Goal: Task Accomplishment & Management: Use online tool/utility

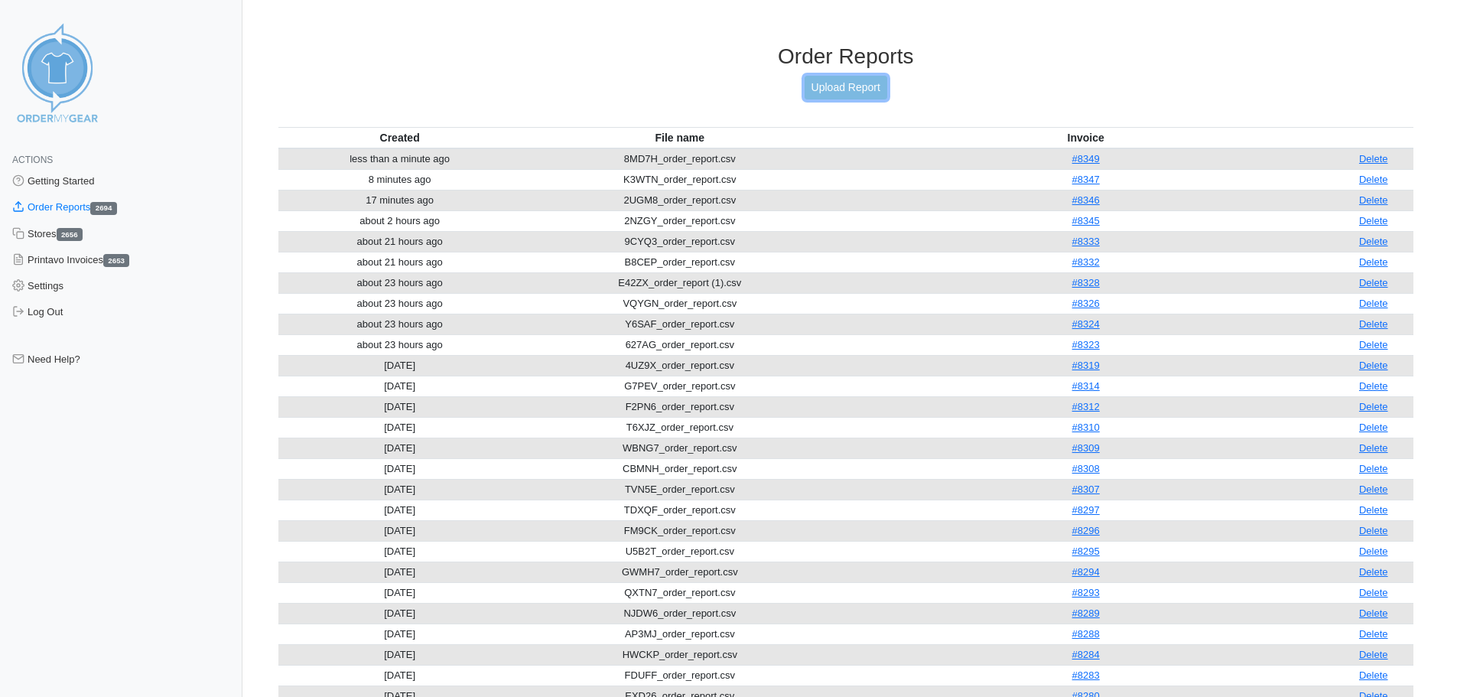
click at [822, 82] on link "Upload Report" at bounding box center [846, 88] width 83 height 24
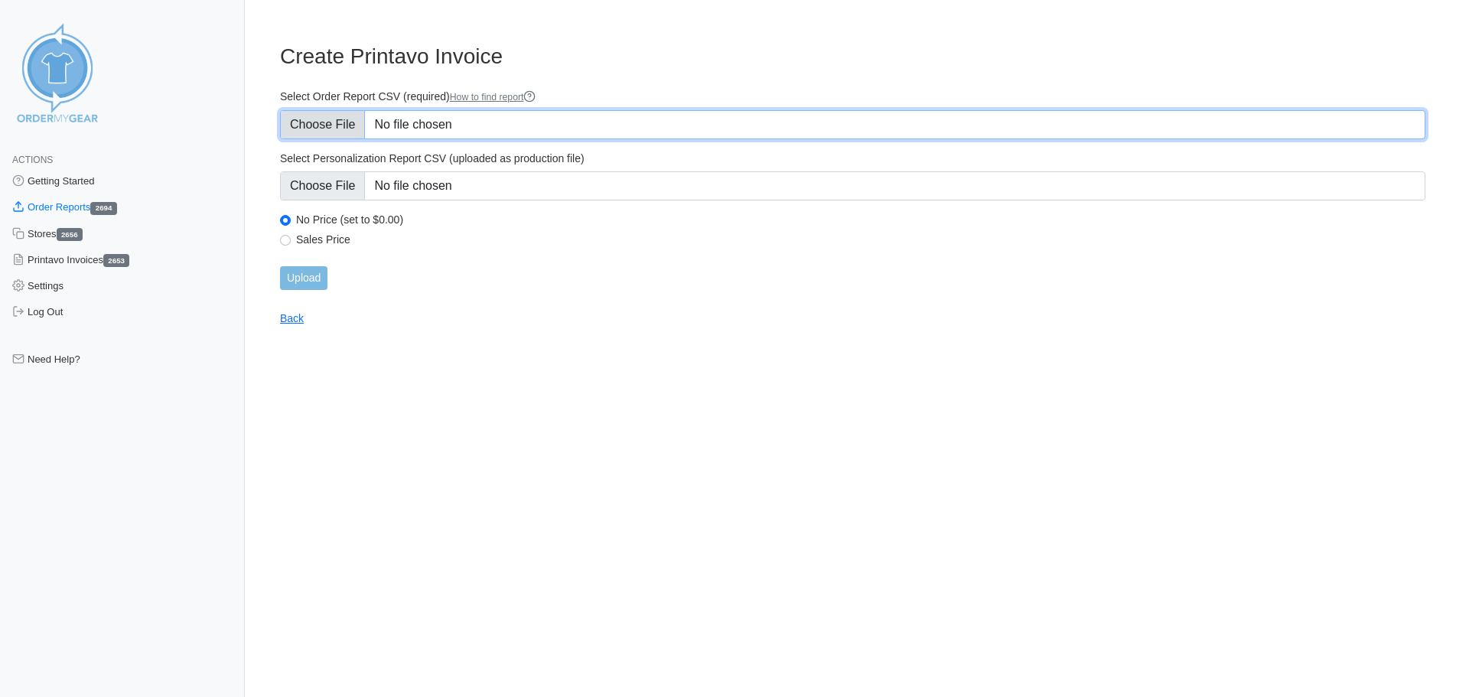
click at [421, 130] on input "Select Order Report CSV (required) How to find report" at bounding box center [852, 124] width 1145 height 29
type input "C:\fakepath\JGW69_order_report.csv"
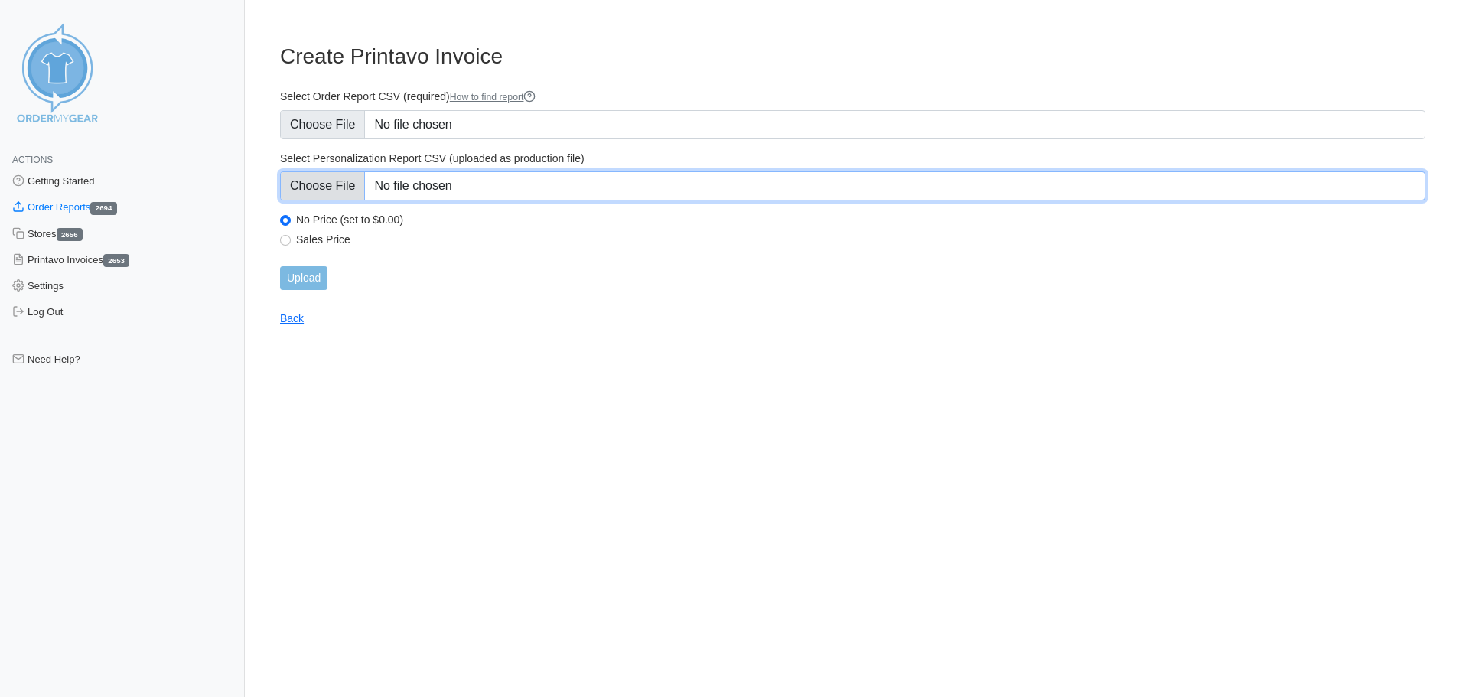
click at [636, 197] on input "Select Personalization Report CSV (uploaded as production file)" at bounding box center [852, 185] width 1145 height 29
type input "C:\fakepath\JGW69_personalization_report.csv"
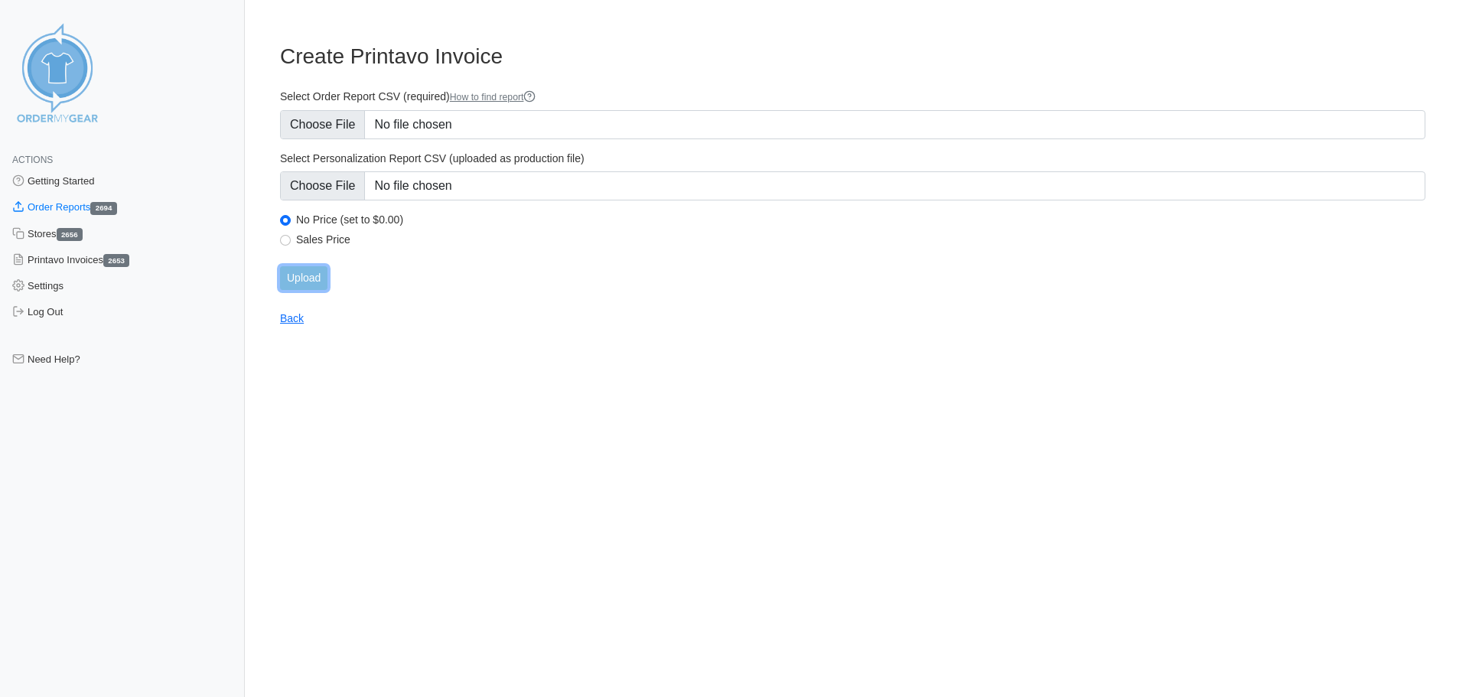
click at [304, 279] on input "Upload" at bounding box center [303, 278] width 47 height 24
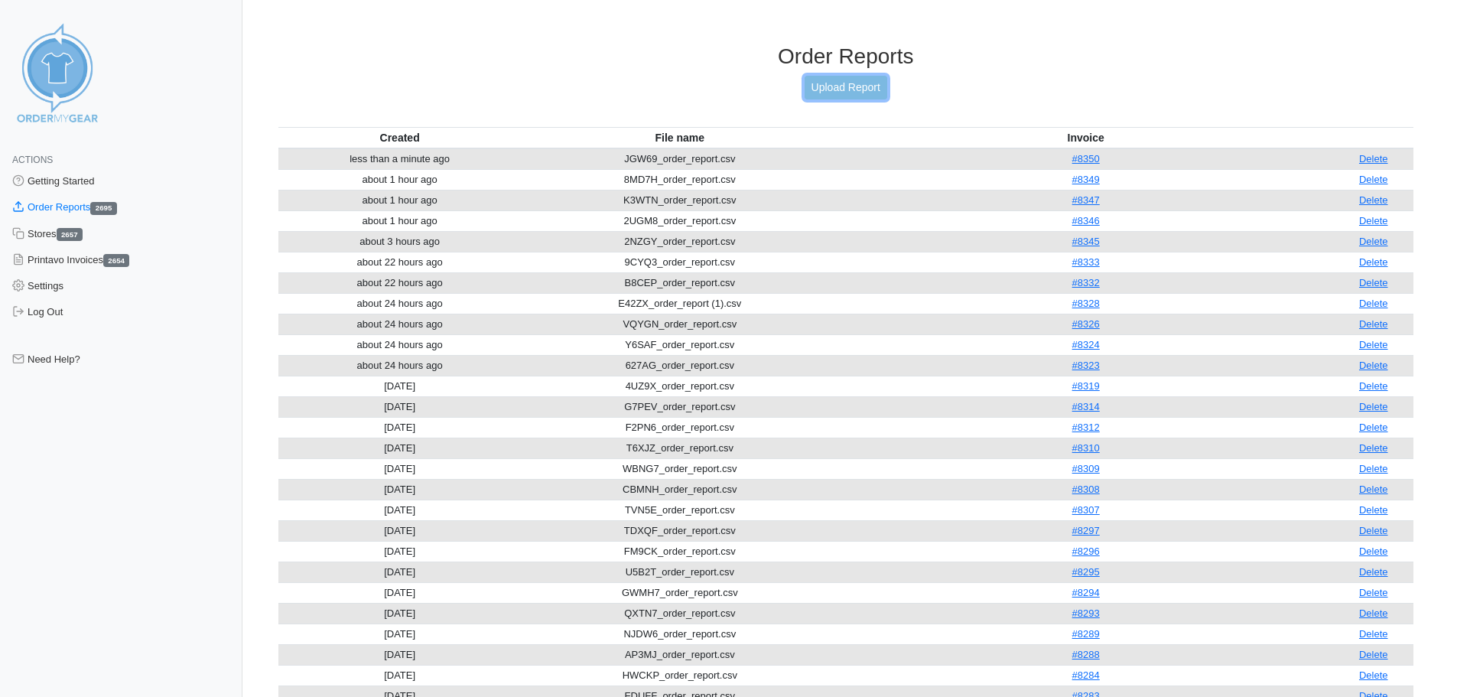
click at [857, 92] on link "Upload Report" at bounding box center [846, 88] width 83 height 24
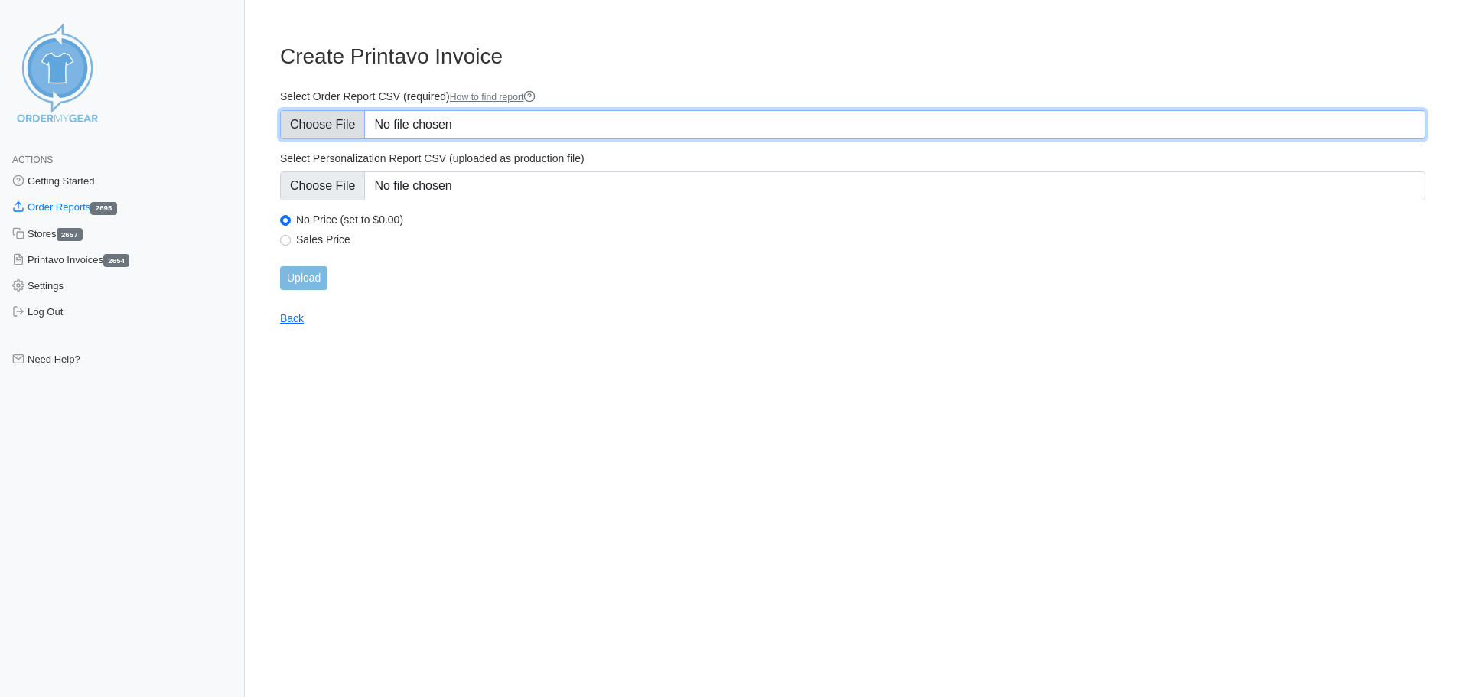
click at [476, 119] on input "Select Order Report CSV (required) How to find report" at bounding box center [852, 124] width 1145 height 29
type input "C:\fakepath\EGNVP_order_report.csv"
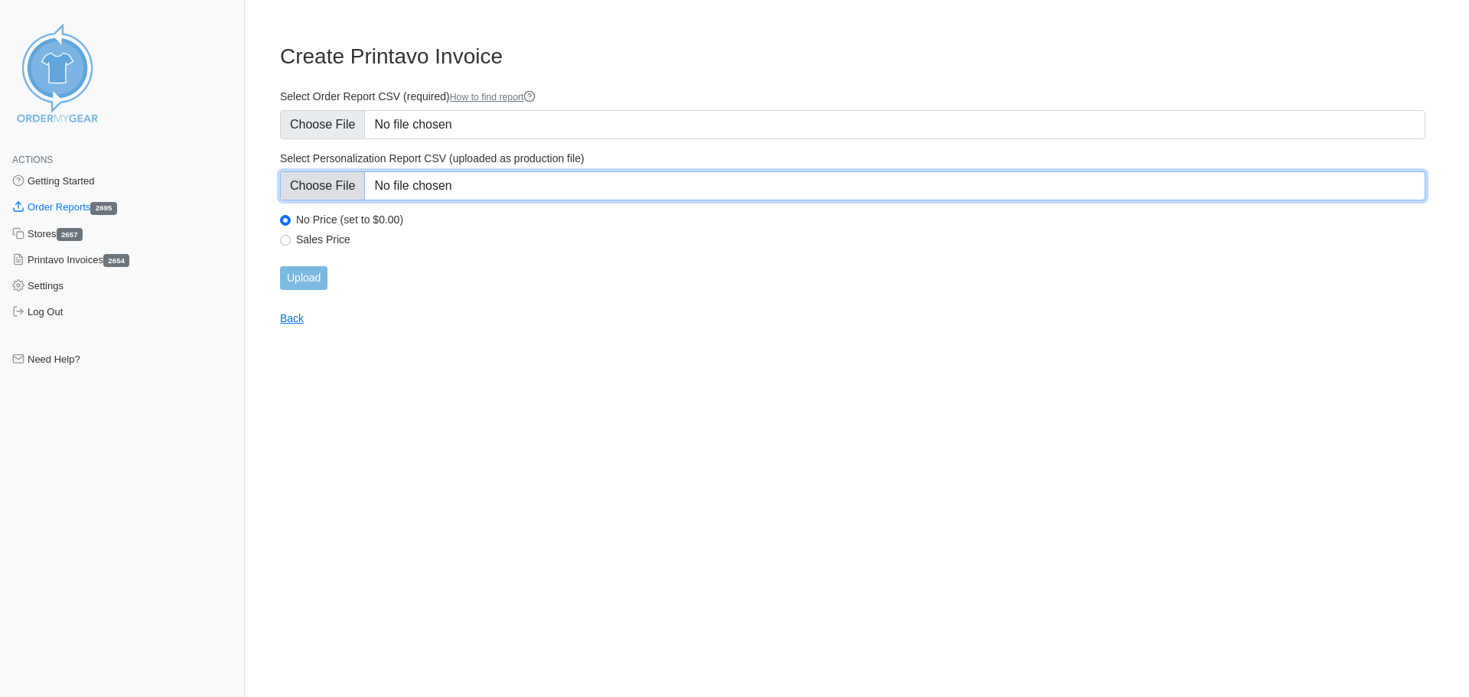
click at [556, 199] on input "Select Personalization Report CSV (uploaded as production file)" at bounding box center [852, 185] width 1145 height 29
type input "C:\fakepath\EGNVP_personalization_report.csv"
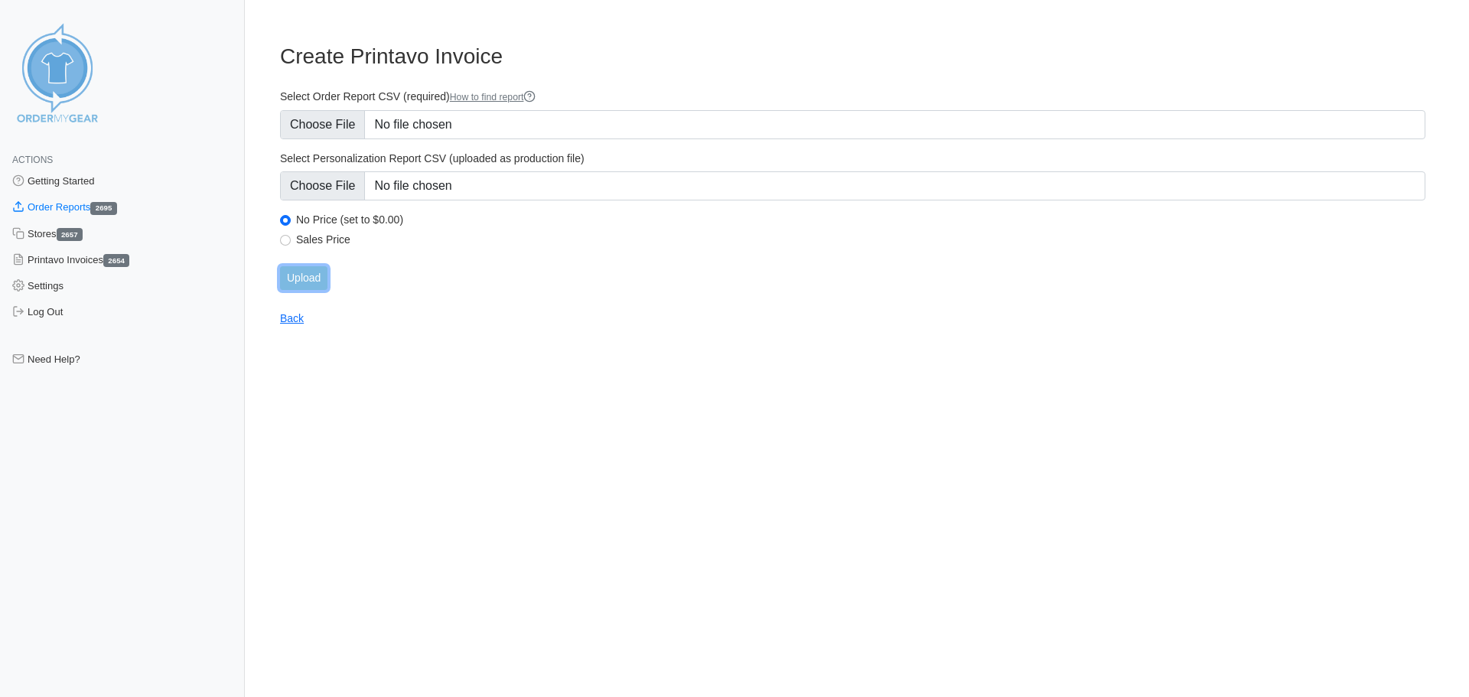
click at [319, 273] on input "Upload" at bounding box center [303, 278] width 47 height 24
